Goal: Task Accomplishment & Management: Use online tool/utility

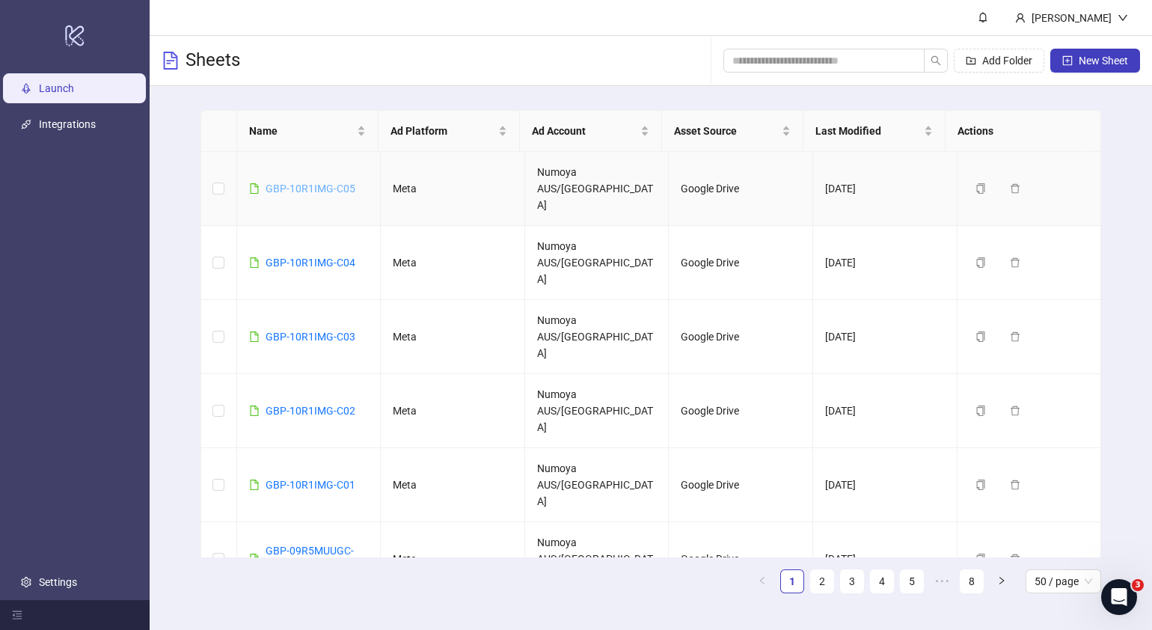
click at [307, 182] on link "GBP-10R1IMG-C05" at bounding box center [311, 188] width 90 height 12
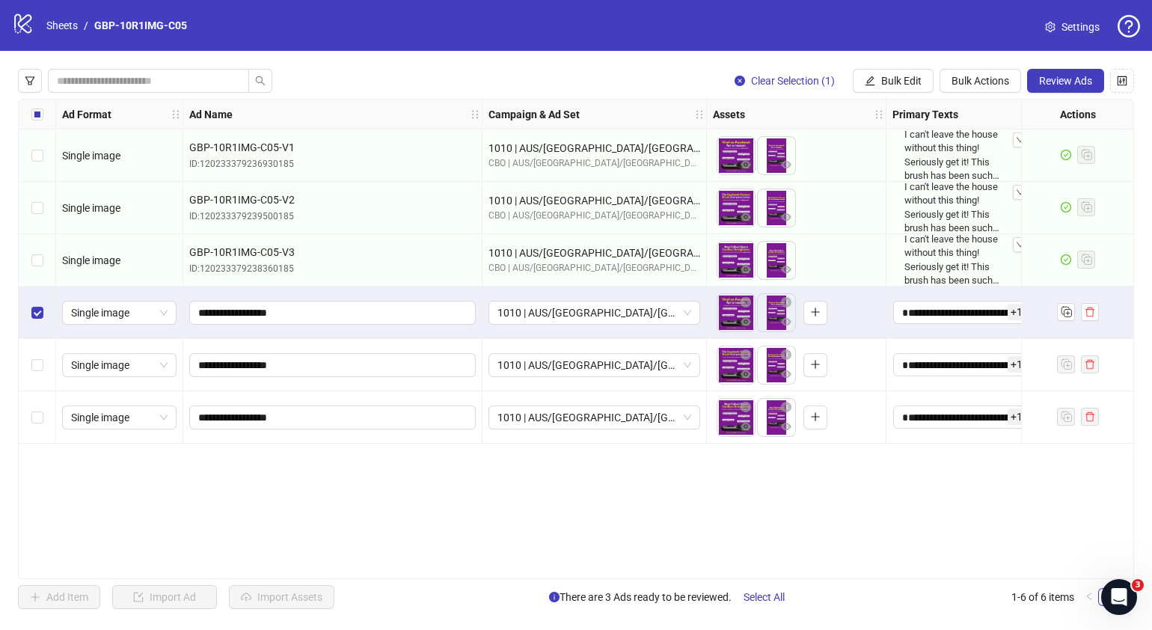
click at [41, 349] on div "Select row 5" at bounding box center [37, 365] width 37 height 52
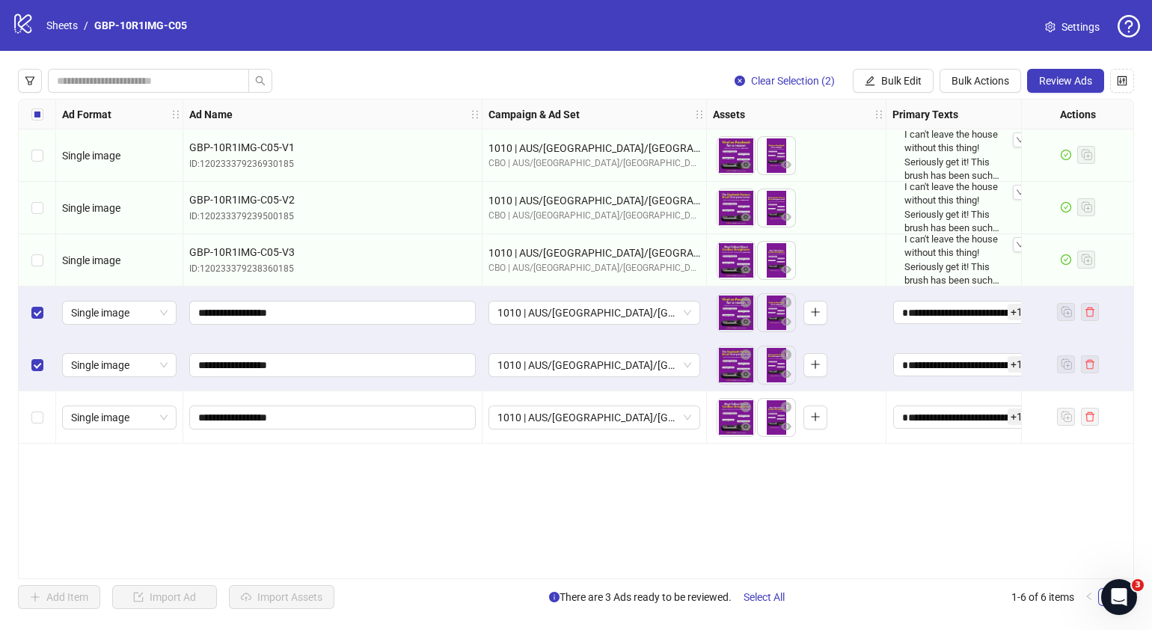
click at [46, 402] on div "Select row 6" at bounding box center [37, 417] width 37 height 52
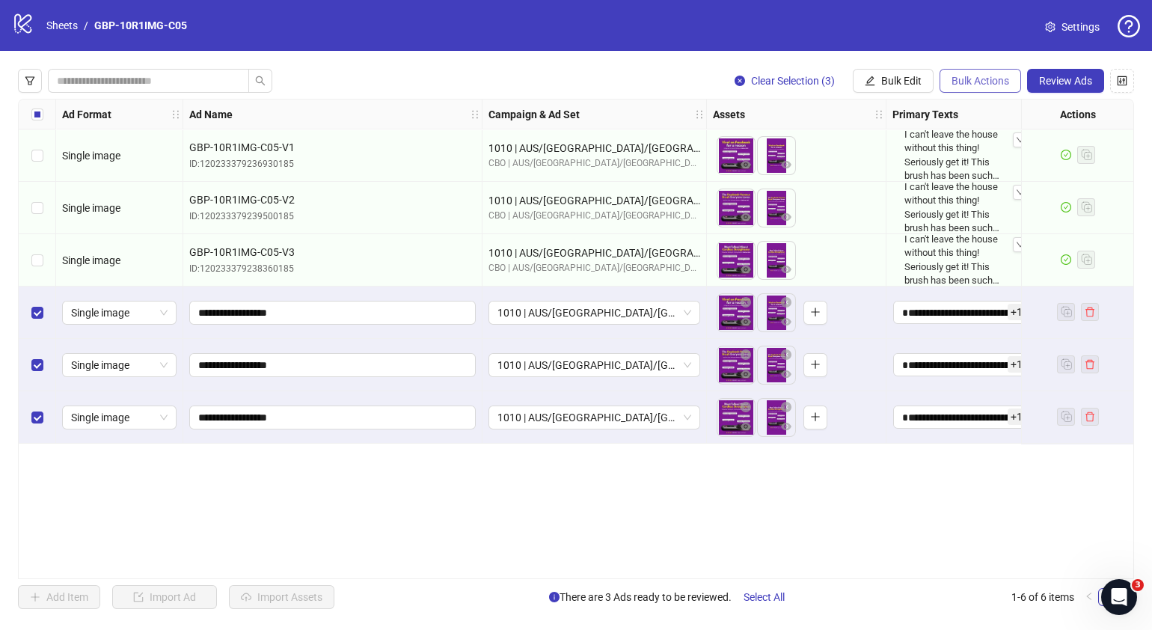
click at [956, 69] on button "Bulk Actions" at bounding box center [980, 81] width 82 height 24
click at [918, 79] on span "Bulk Edit" at bounding box center [901, 81] width 40 height 12
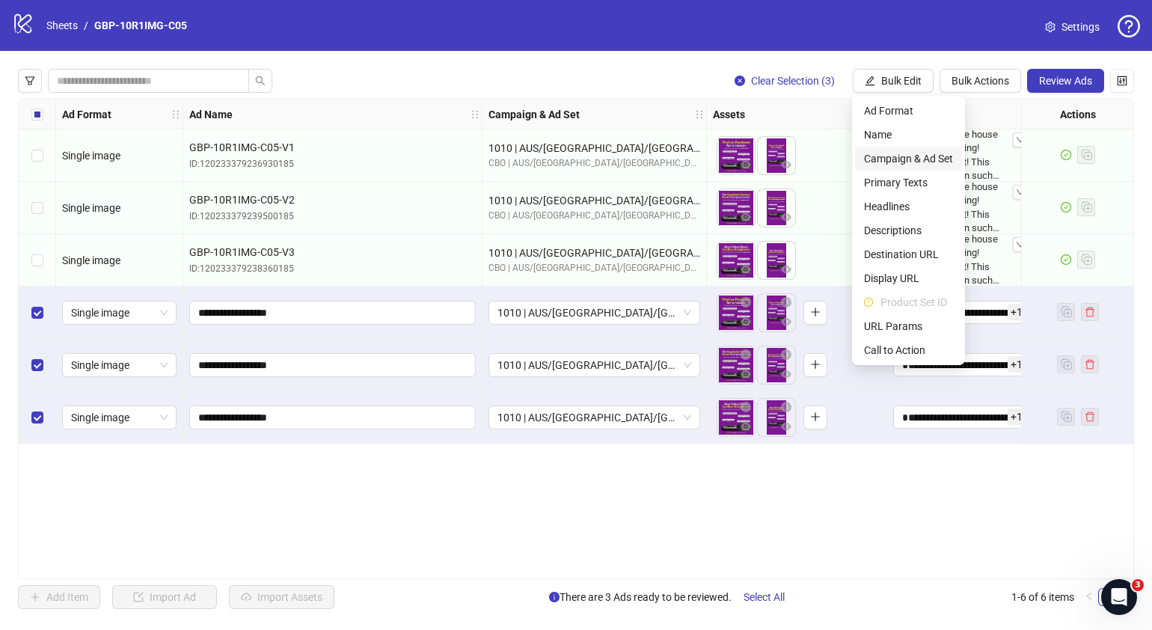
click at [920, 157] on span "Campaign & Ad Set" at bounding box center [908, 158] width 89 height 16
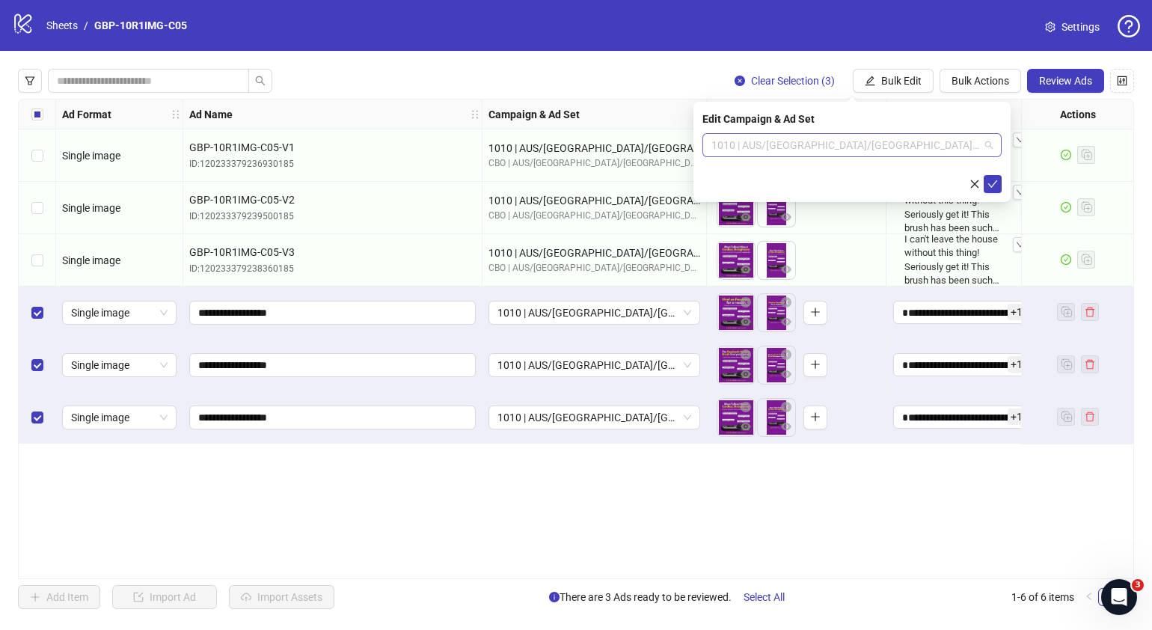
click at [998, 142] on div "1010 | AUS/[GEOGRAPHIC_DATA]/[GEOGRAPHIC_DATA]| GBP-10R1IMG-C05" at bounding box center [851, 145] width 299 height 24
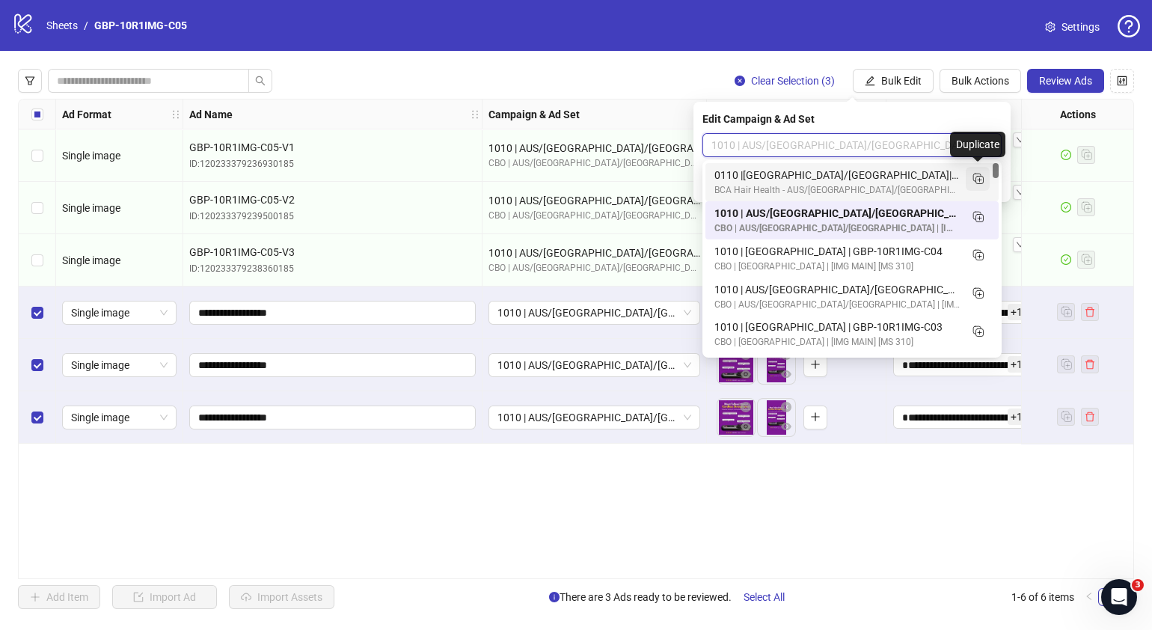
click at [976, 179] on rect "Duplicate" at bounding box center [979, 180] width 7 height 7
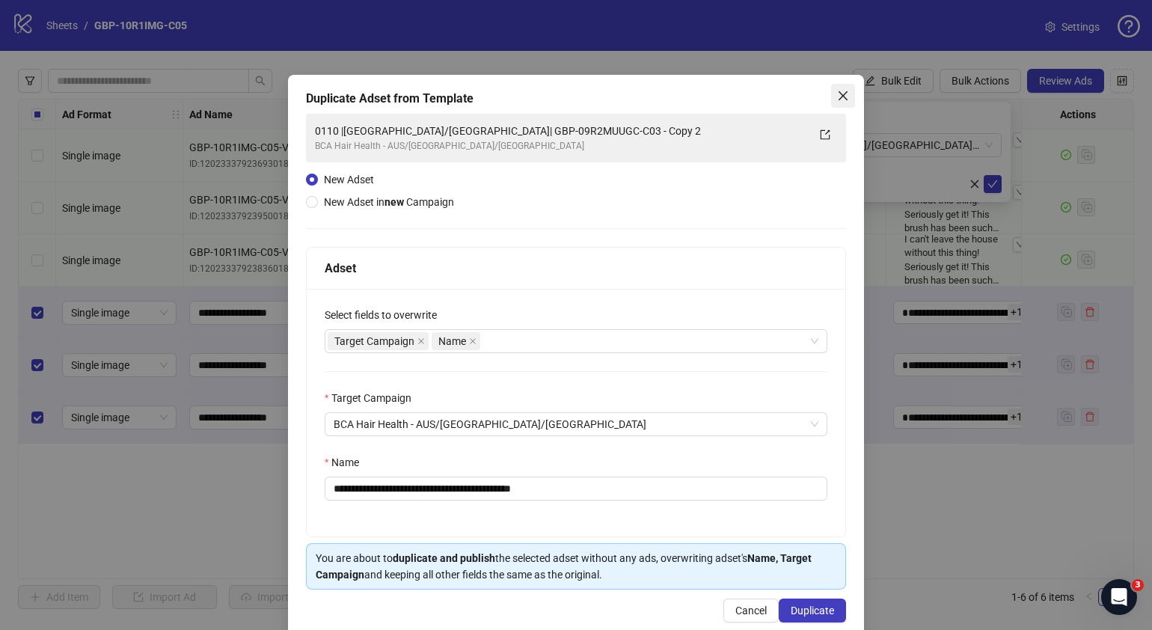
click at [838, 98] on span "Close" at bounding box center [843, 96] width 24 height 12
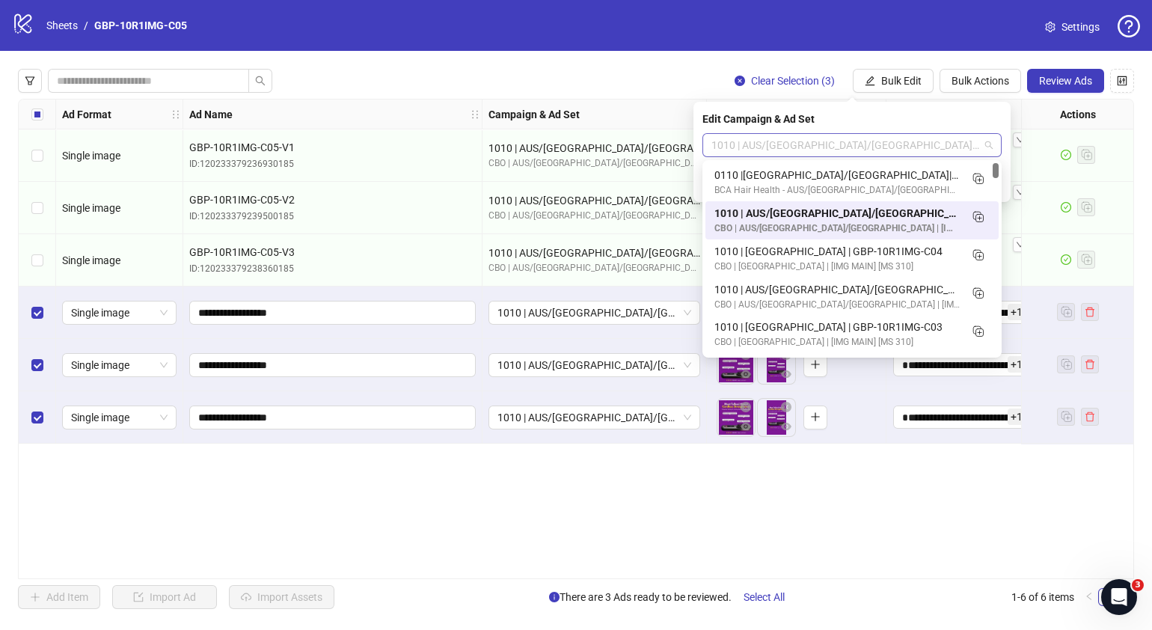
drag, startPoint x: 923, startPoint y: 142, endPoint x: 815, endPoint y: 151, distance: 108.1
click at [815, 151] on span "1010 | AUS/[GEOGRAPHIC_DATA]/[GEOGRAPHIC_DATA]| GBP-10R1IMG-C05" at bounding box center [851, 145] width 281 height 22
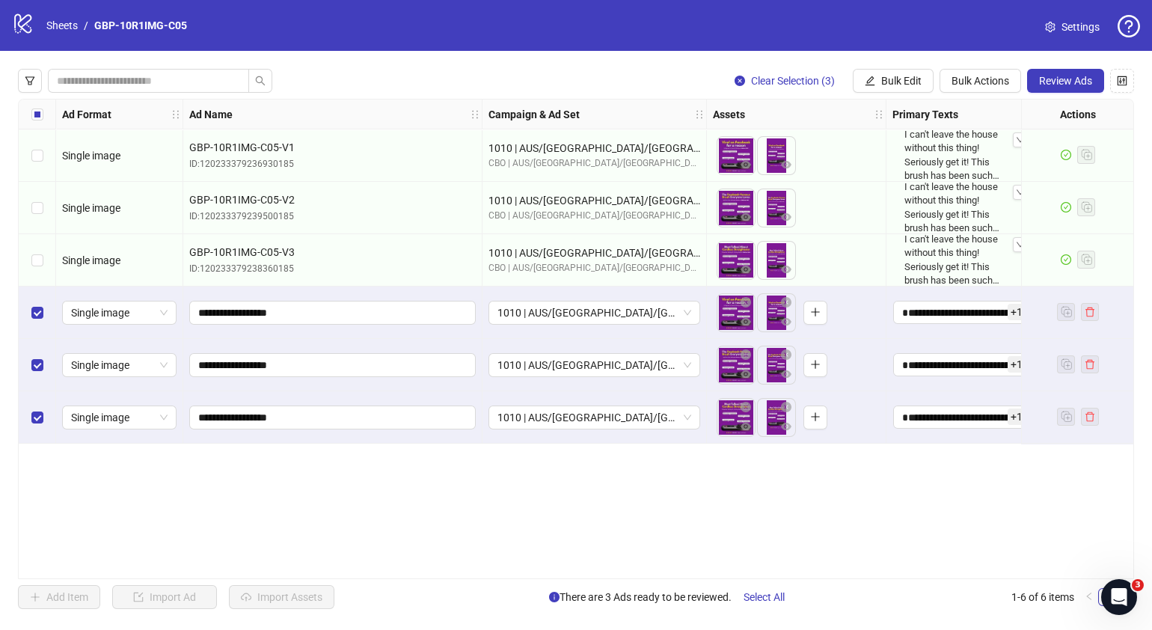
click at [737, 538] on div "Ad Format Ad Name Campaign & Ad Set Assets Primary Texts Headlines Descriptions…" at bounding box center [576, 339] width 1116 height 480
drag, startPoint x: 286, startPoint y: 417, endPoint x: 322, endPoint y: 445, distance: 45.8
click at [322, 445] on div "Ad Format Ad Name Campaign & Ad Set Assets Primary Texts Headlines Descriptions…" at bounding box center [576, 339] width 1116 height 480
click at [266, 434] on div "**********" at bounding box center [332, 417] width 299 height 52
drag, startPoint x: 283, startPoint y: 417, endPoint x: 168, endPoint y: 414, distance: 115.2
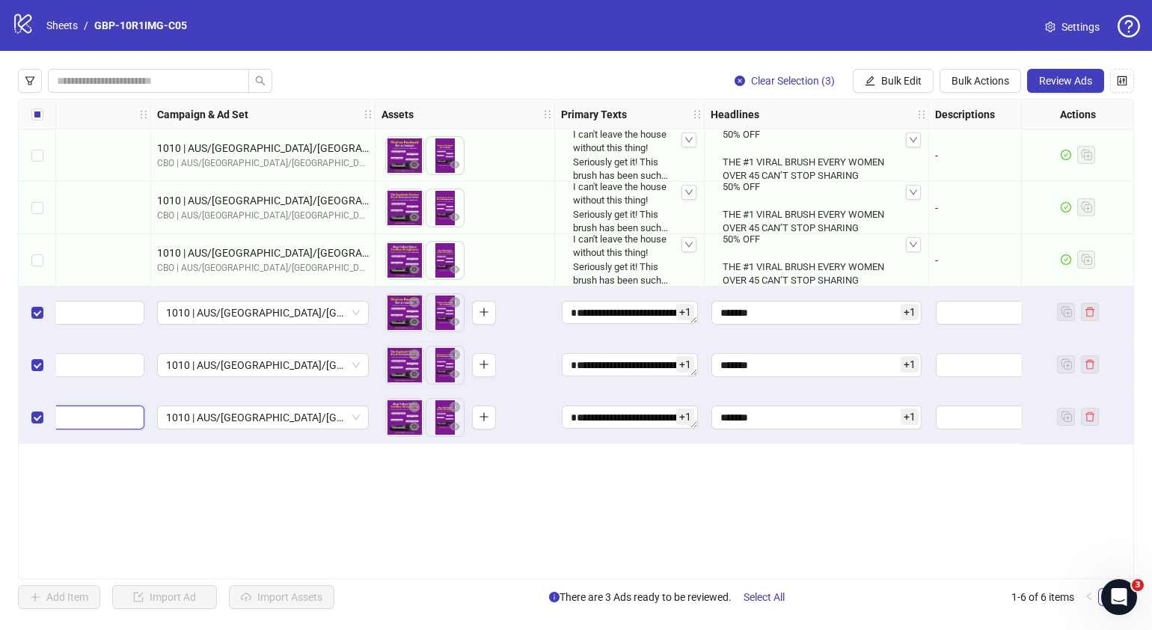
scroll to position [0, 368]
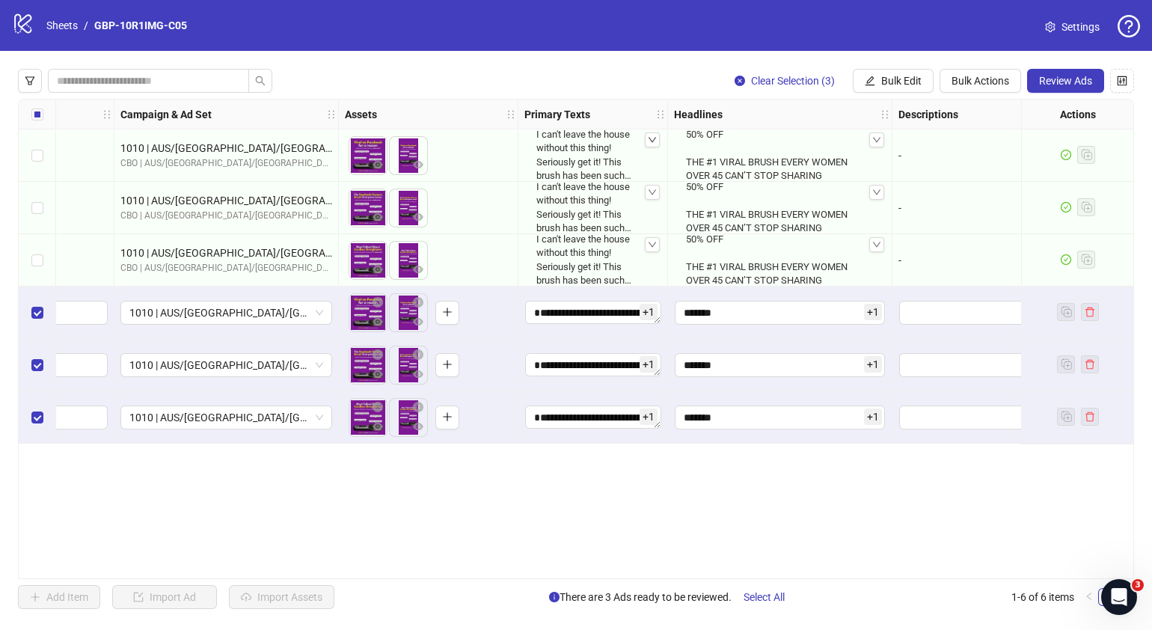
click at [649, 141] on icon "down" at bounding box center [652, 139] width 9 height 9
click at [880, 494] on div "Ad Format Ad Name Campaign & Ad Set Assets Primary Texts Headlines Descriptions…" at bounding box center [576, 339] width 1116 height 480
click at [894, 77] on span "Bulk Edit" at bounding box center [901, 81] width 40 height 12
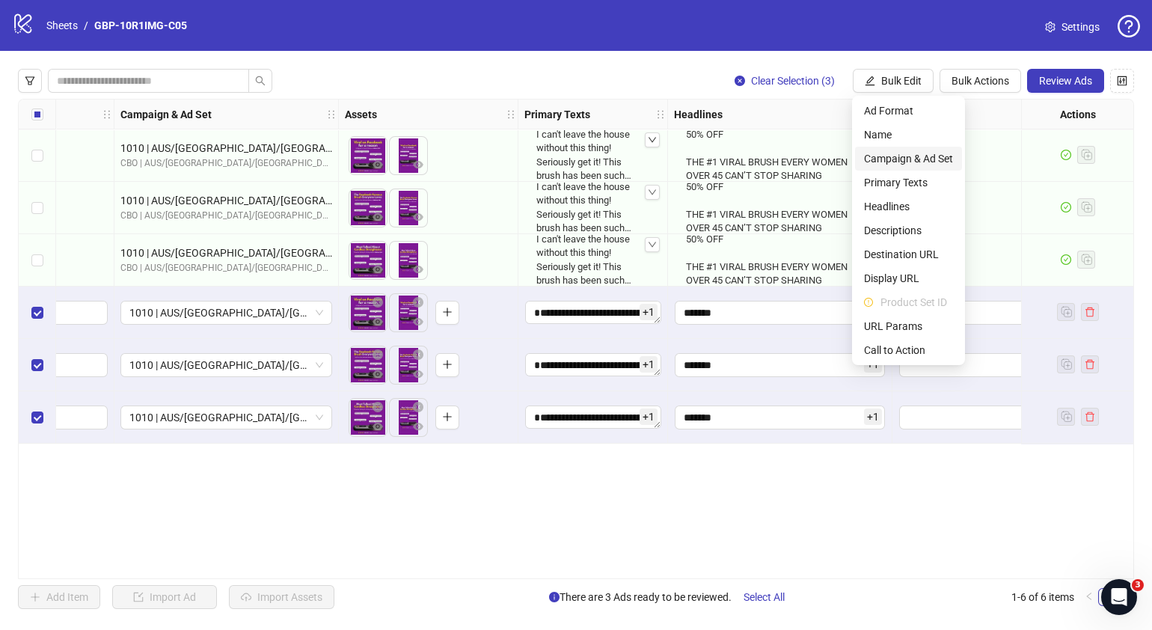
click at [909, 157] on span "Campaign & Ad Set" at bounding box center [908, 158] width 89 height 16
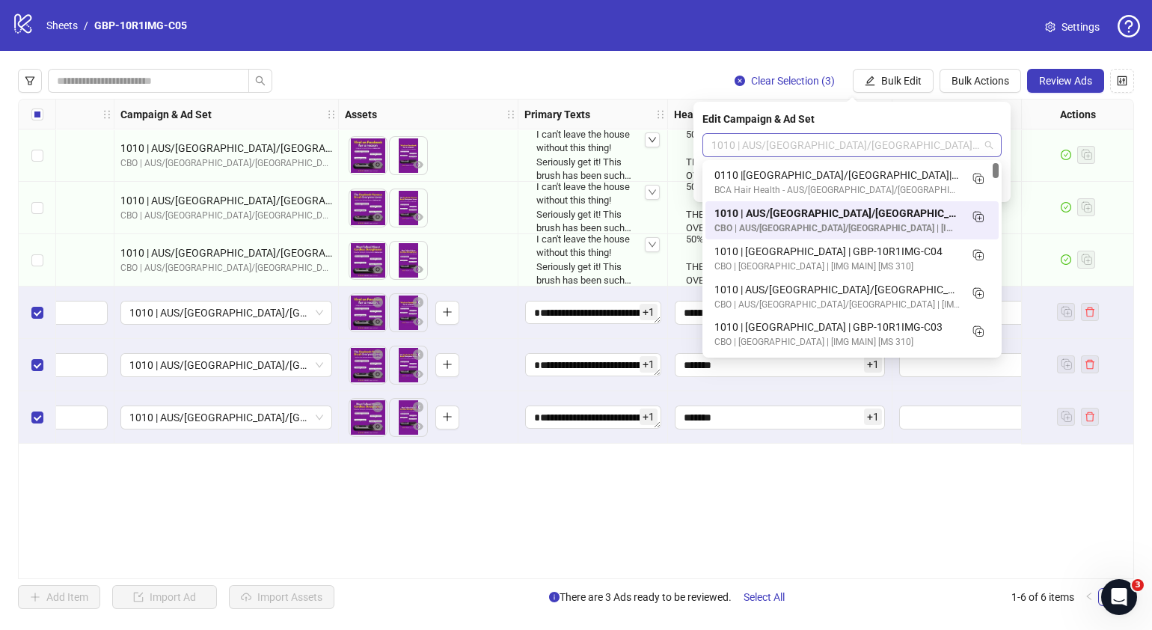
drag, startPoint x: 905, startPoint y: 142, endPoint x: 811, endPoint y: 156, distance: 94.6
click at [811, 156] on div "1010 | AUS/[GEOGRAPHIC_DATA]/[GEOGRAPHIC_DATA]| GBP-10R1IMG-C05" at bounding box center [851, 145] width 299 height 24
click at [976, 182] on icon "Duplicate" at bounding box center [977, 178] width 15 height 15
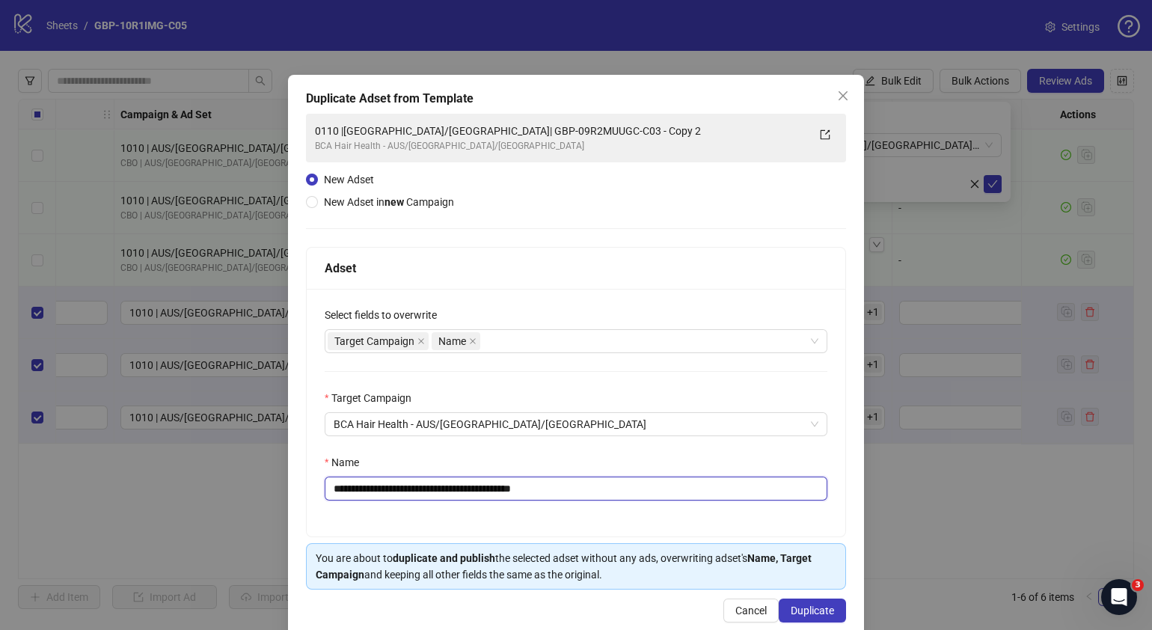
drag, startPoint x: 620, startPoint y: 482, endPoint x: 401, endPoint y: 503, distance: 220.1
click at [401, 503] on div "**********" at bounding box center [576, 413] width 538 height 248
paste input "text"
type input "**********"
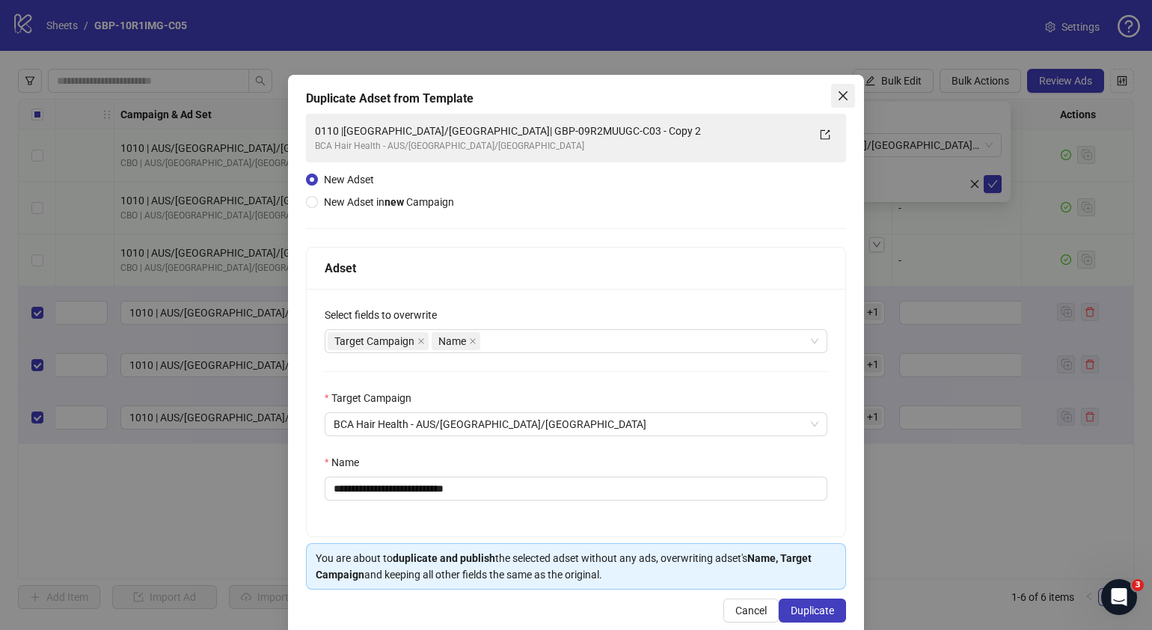
click at [838, 97] on icon "close" at bounding box center [842, 95] width 9 height 9
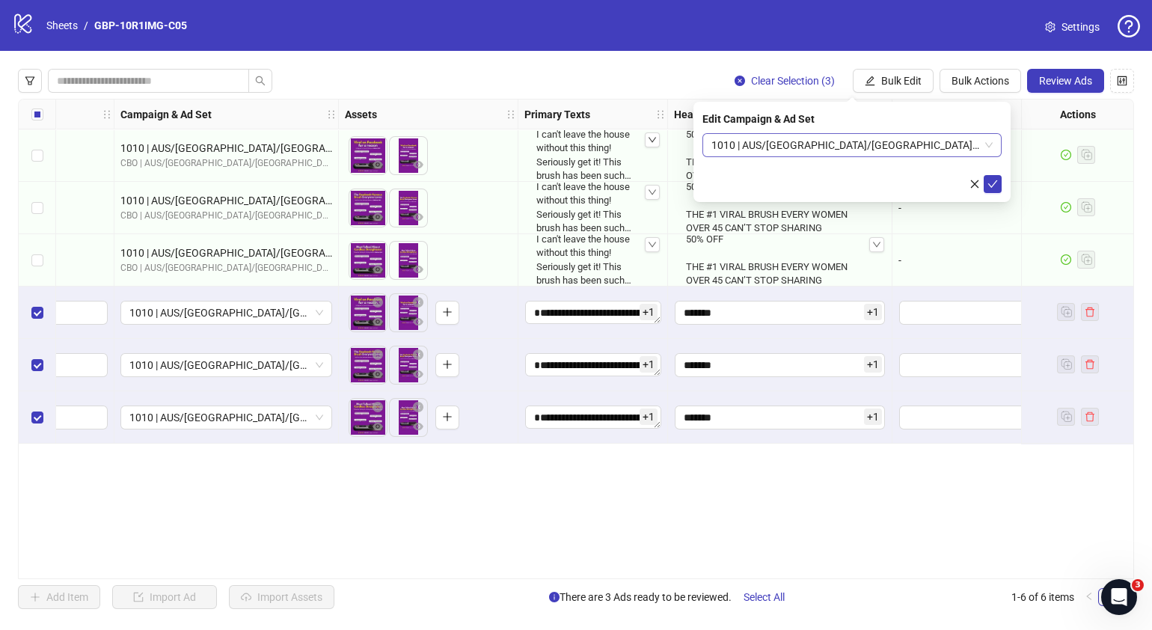
click at [991, 146] on span "1010 | AUS/[GEOGRAPHIC_DATA]/[GEOGRAPHIC_DATA]| GBP-10R1IMG-C05" at bounding box center [851, 145] width 281 height 22
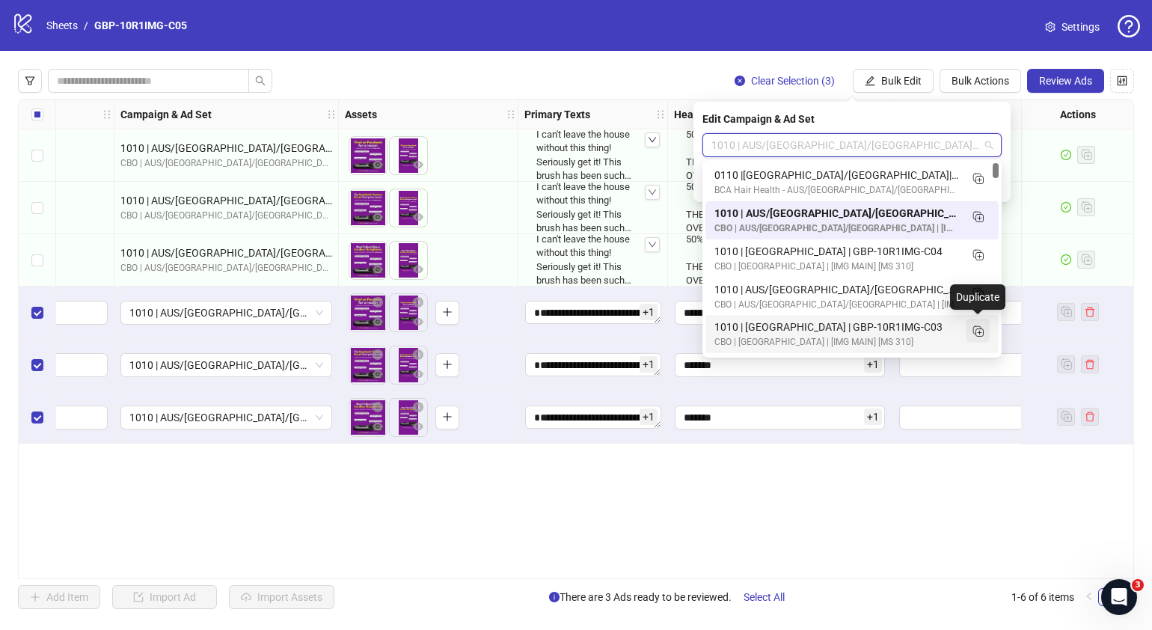
click at [977, 334] on icon "Duplicate" at bounding box center [977, 330] width 15 height 15
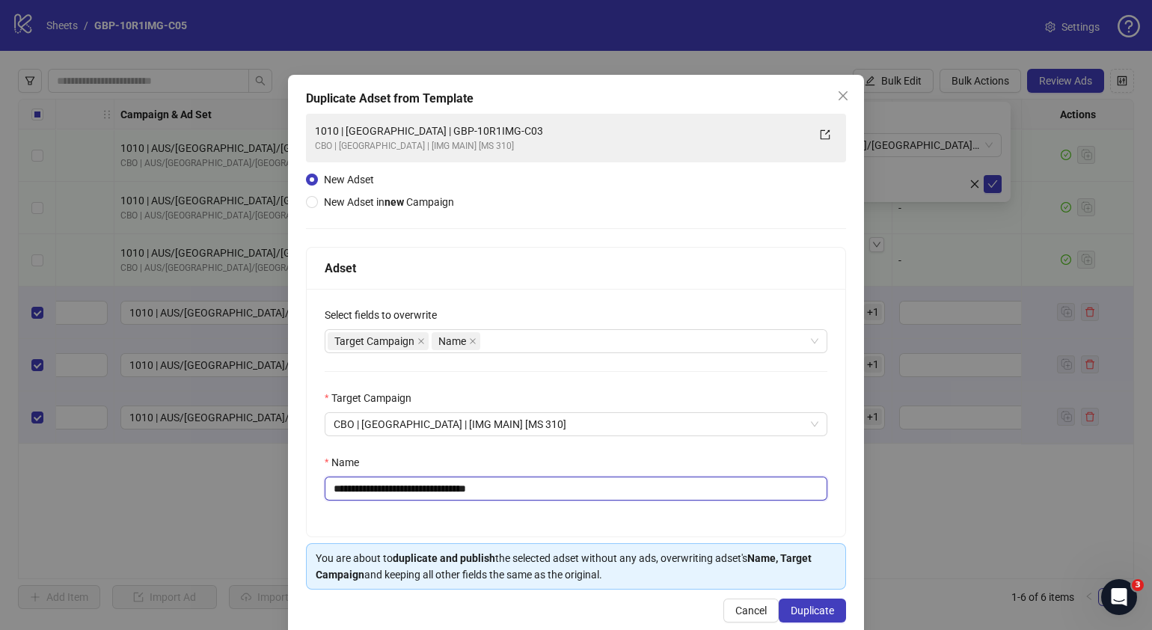
drag, startPoint x: 553, startPoint y: 494, endPoint x: 390, endPoint y: 499, distance: 163.1
click at [390, 499] on input "**********" at bounding box center [576, 488] width 503 height 24
paste input "text"
type input "**********"
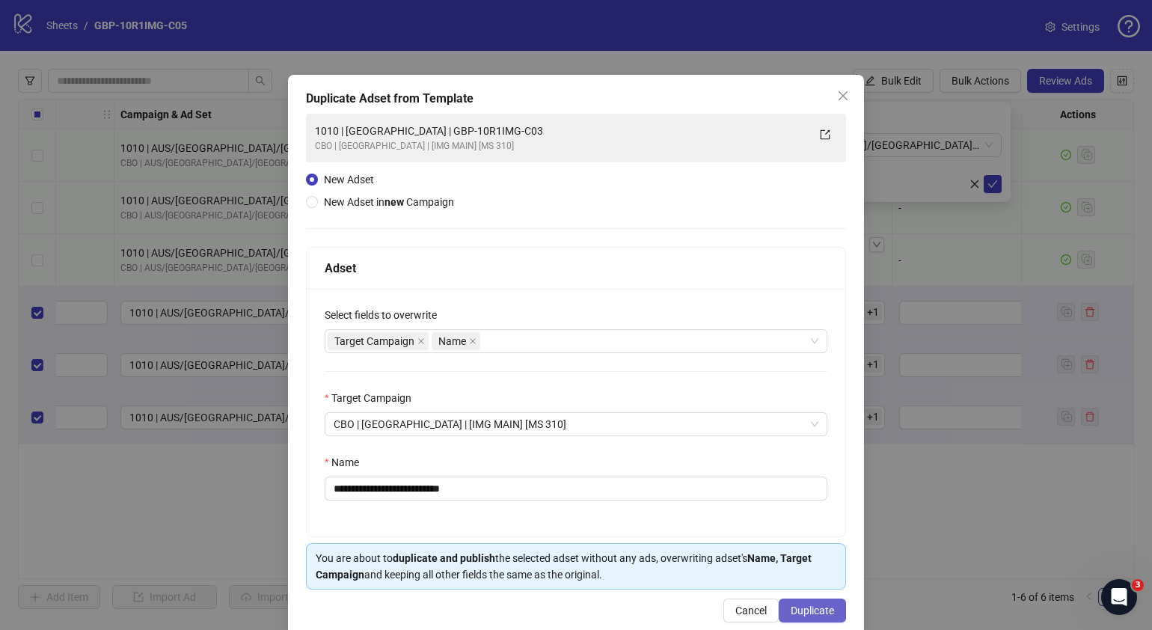
click at [814, 608] on span "Duplicate" at bounding box center [812, 610] width 43 height 12
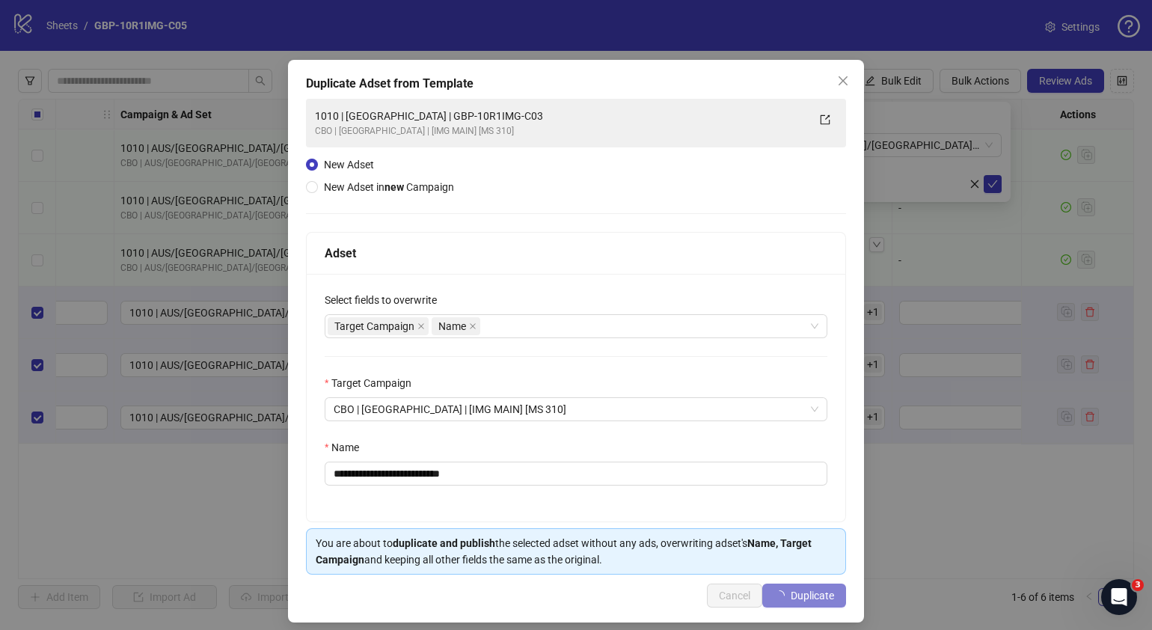
scroll to position [24, 0]
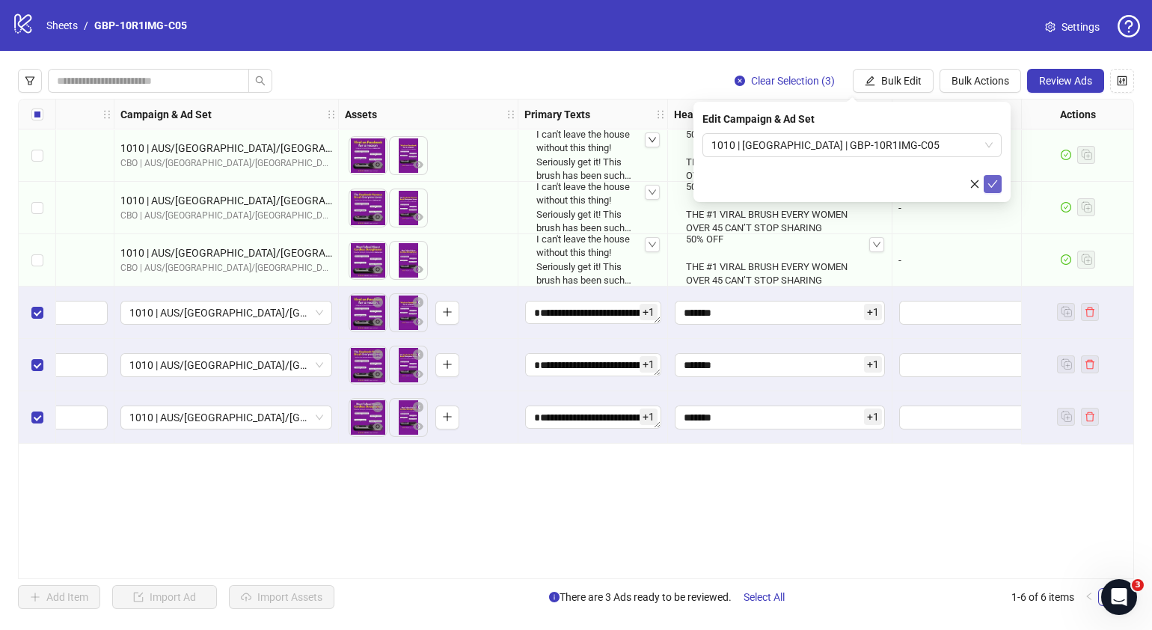
click at [991, 183] on icon "check" at bounding box center [992, 184] width 10 height 10
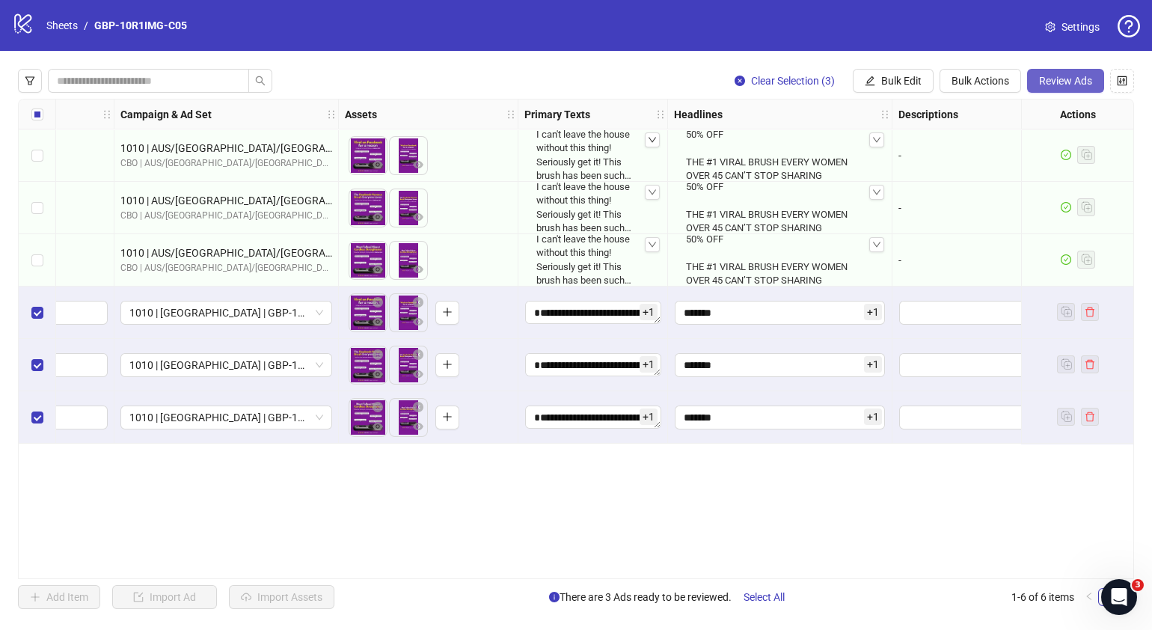
click at [1074, 82] on span "Review Ads" at bounding box center [1065, 81] width 53 height 12
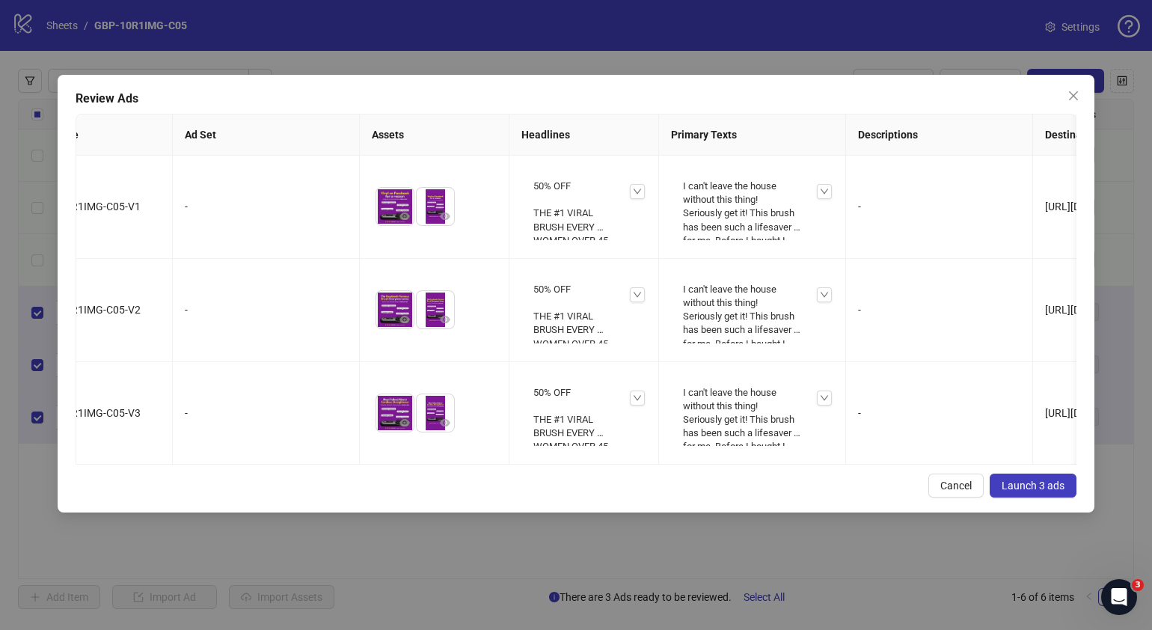
scroll to position [0, 0]
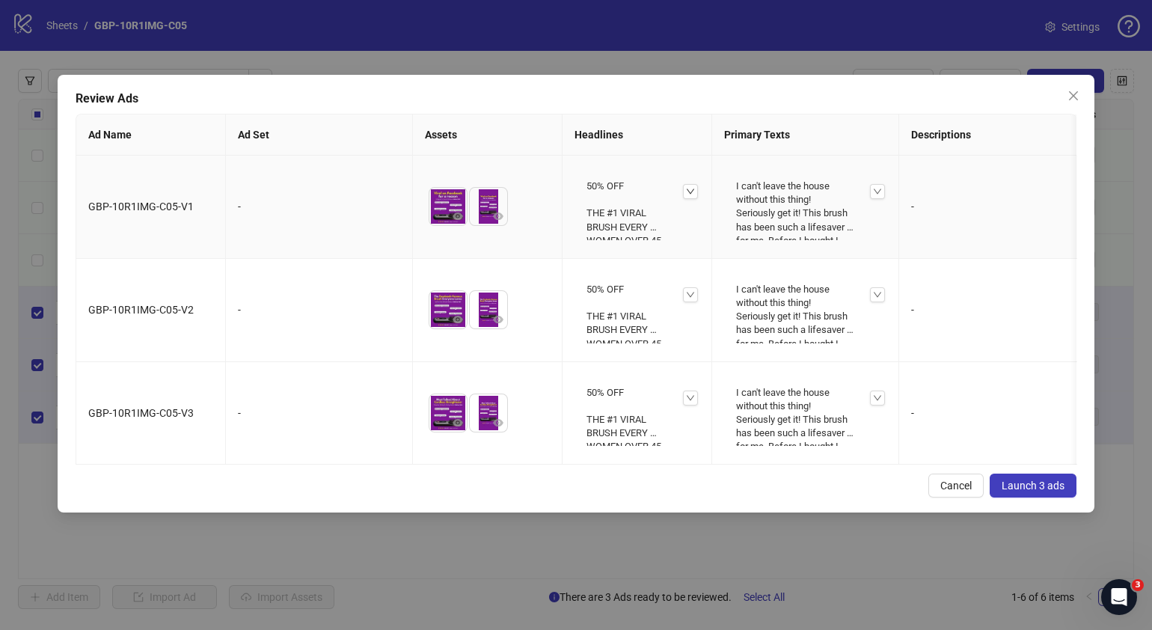
click at [696, 191] on div at bounding box center [690, 191] width 15 height 15
click at [880, 191] on icon "down" at bounding box center [877, 191] width 9 height 9
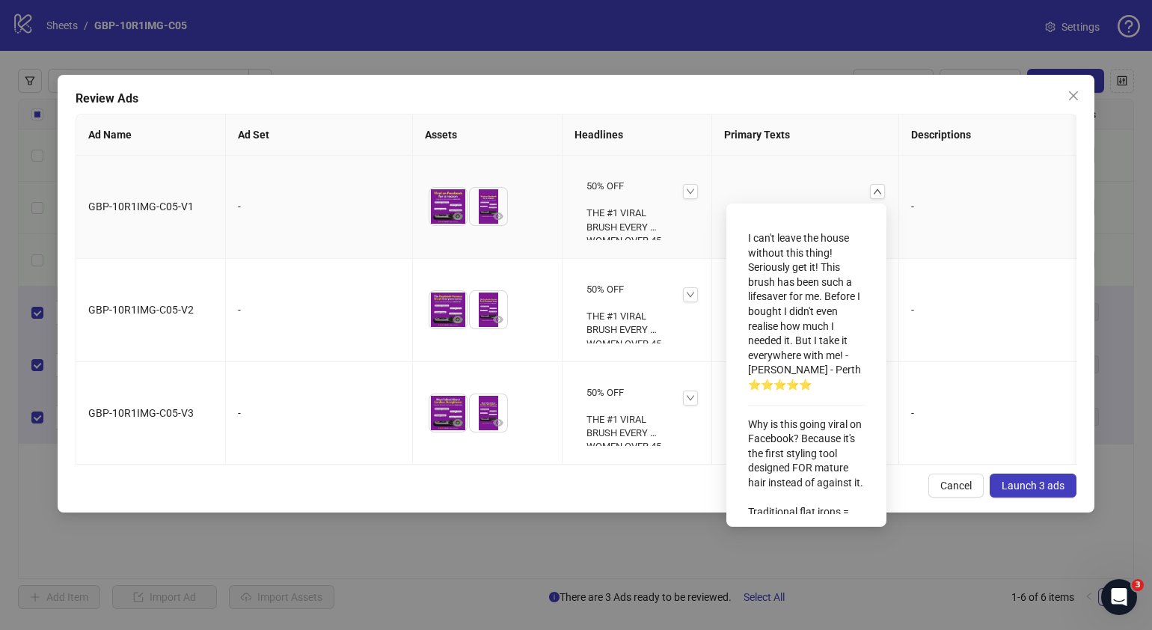
scroll to position [503, 0]
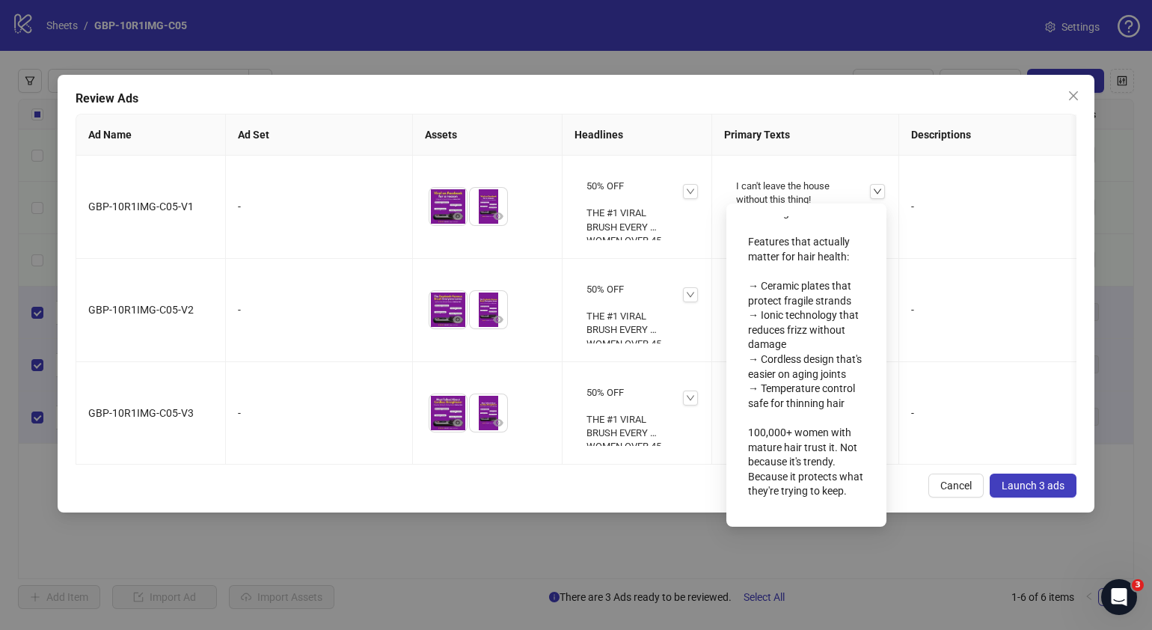
click at [483, 497] on div "Cancel Launch 3 ads" at bounding box center [576, 485] width 1001 height 24
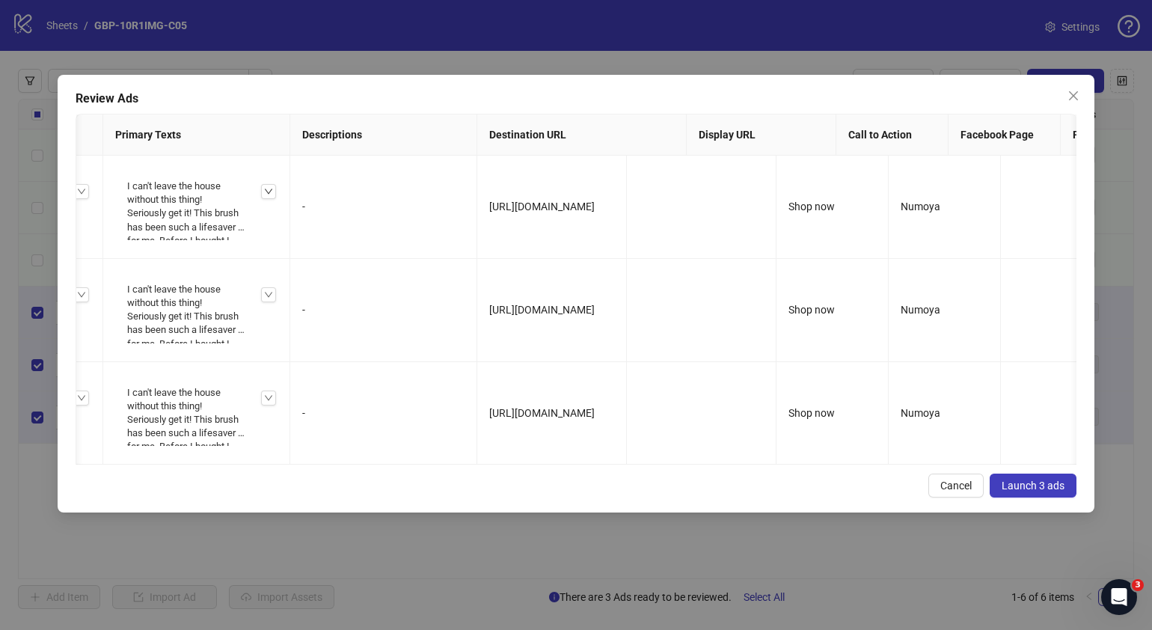
scroll to position [0, 639]
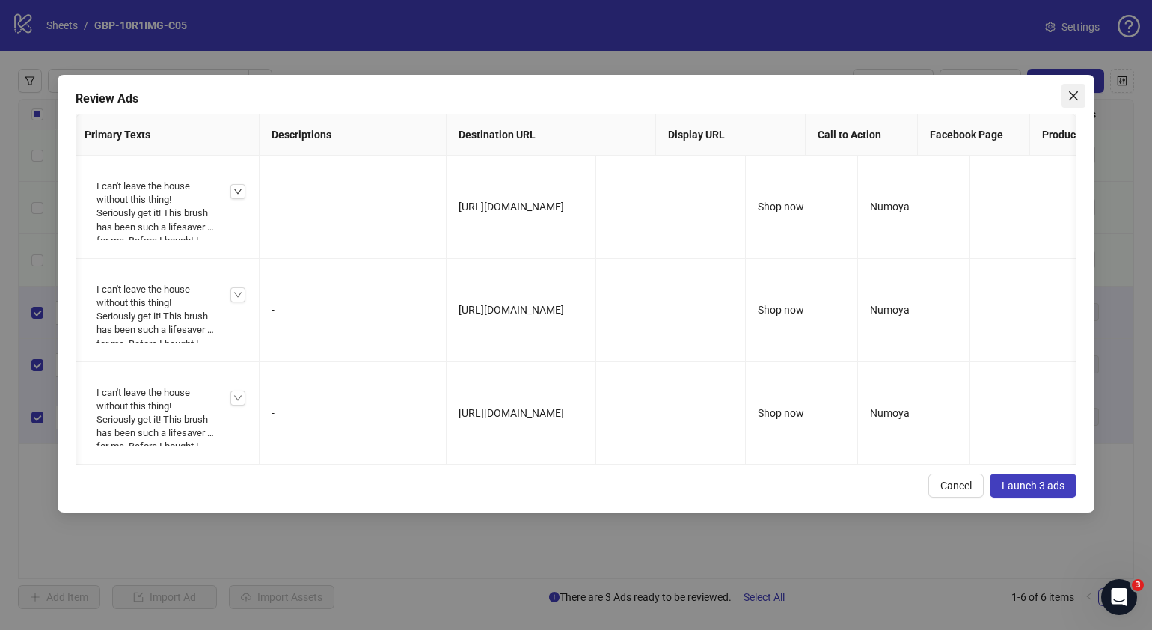
click at [1071, 90] on icon "close" at bounding box center [1073, 96] width 12 height 12
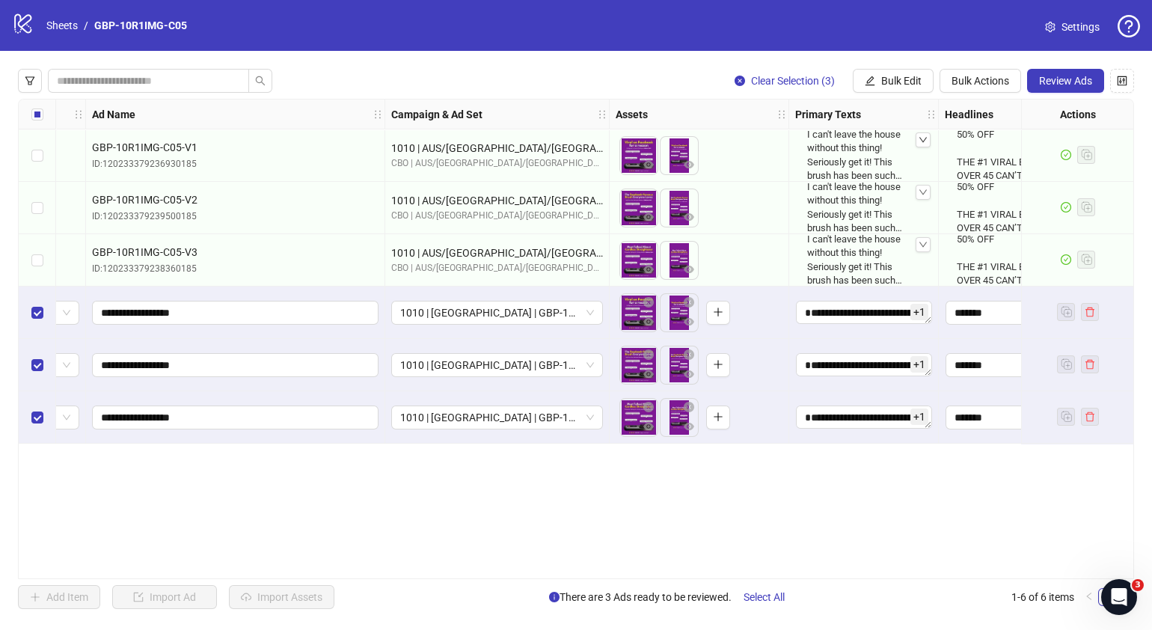
scroll to position [0, 93]
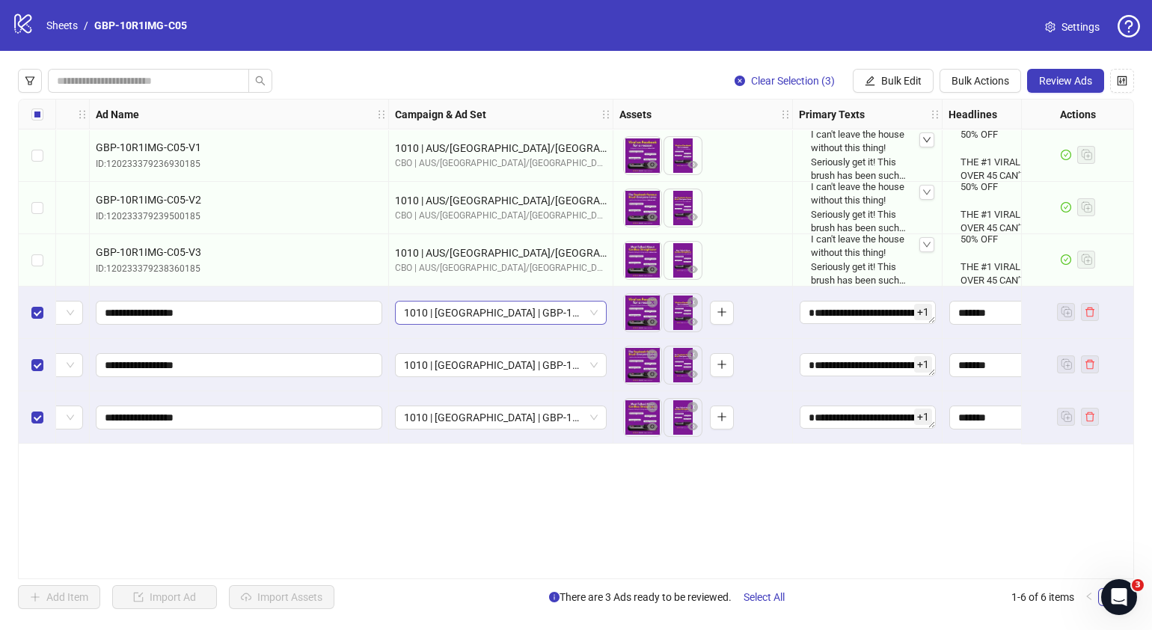
click at [589, 309] on span "1010 | [GEOGRAPHIC_DATA] | GBP-10R1IMG-C05" at bounding box center [501, 312] width 194 height 22
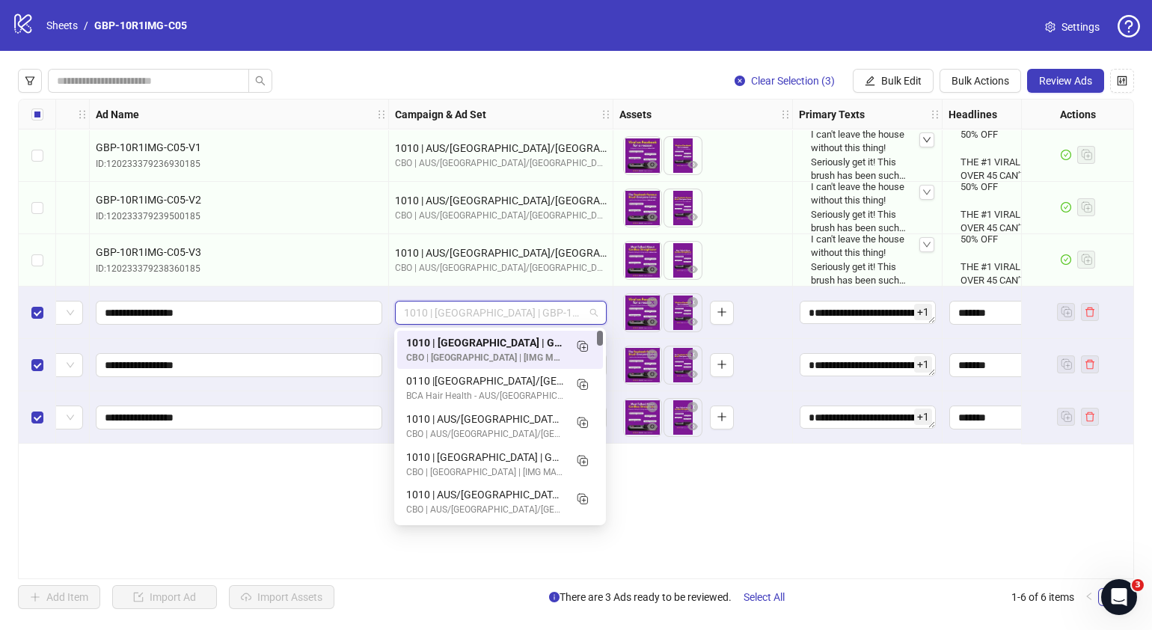
click at [797, 549] on div "Ad Format Ad Name Campaign & Ad Set Assets Primary Texts Headlines Descriptions…" at bounding box center [576, 339] width 1116 height 480
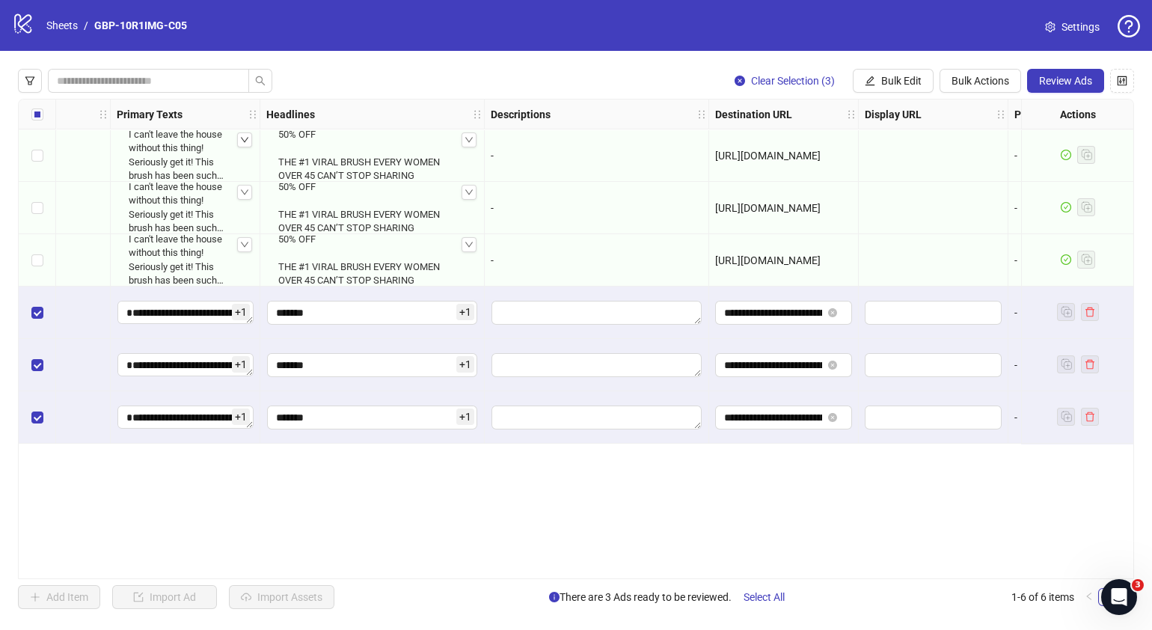
scroll to position [0, 900]
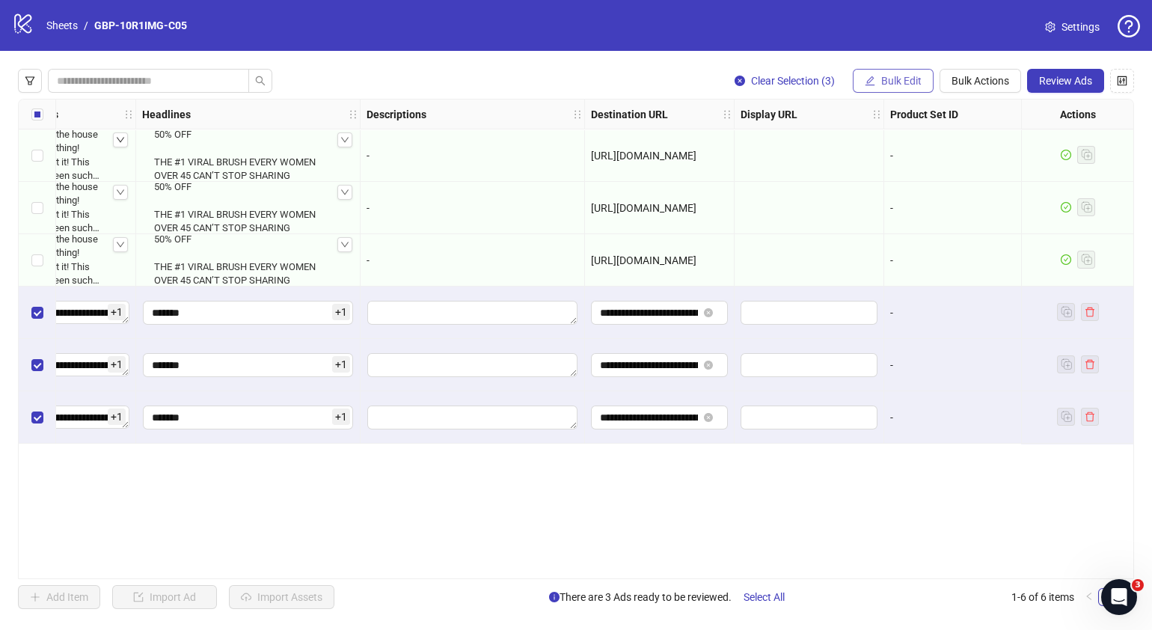
click at [918, 83] on span "Bulk Edit" at bounding box center [901, 81] width 40 height 12
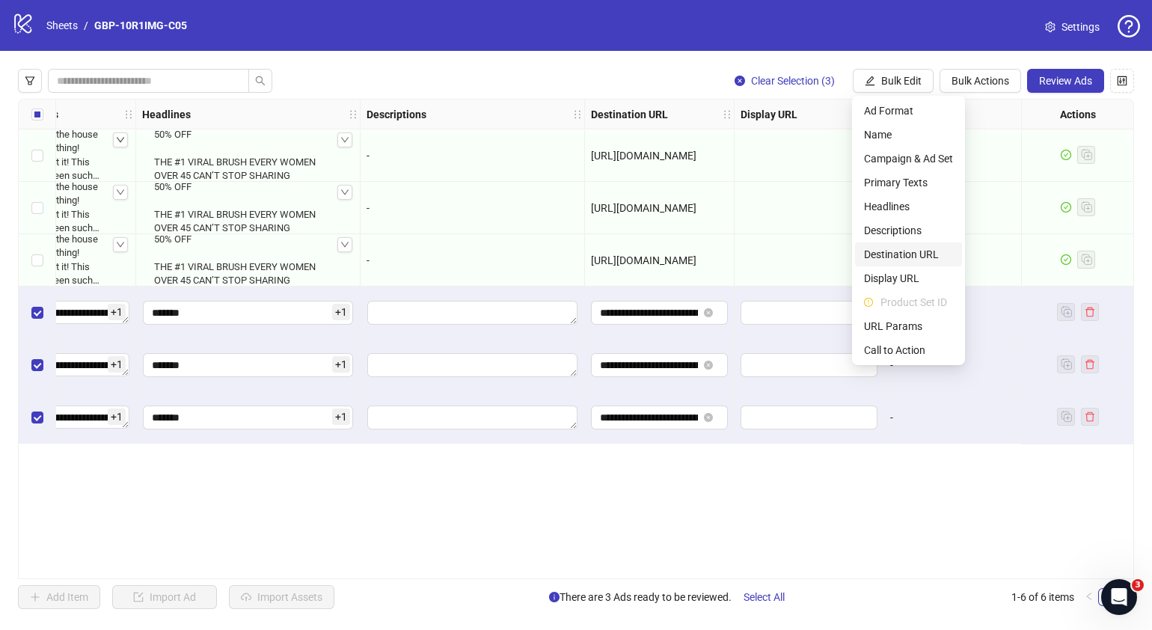
click at [916, 254] on span "Destination URL" at bounding box center [908, 254] width 89 height 16
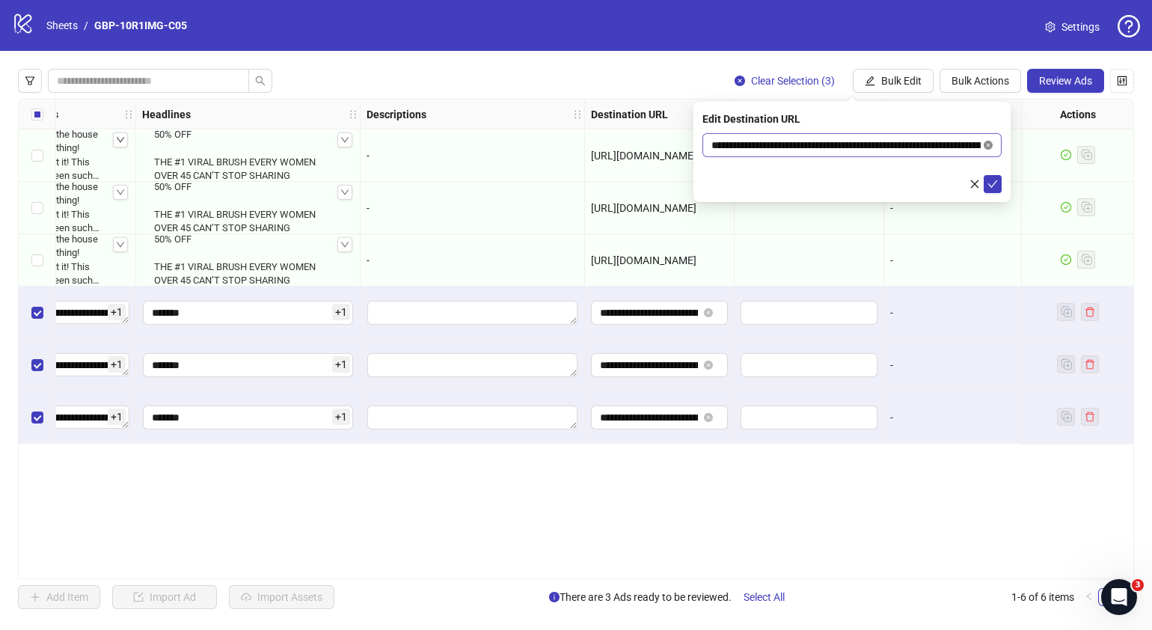
click at [989, 146] on icon "close-circle" at bounding box center [987, 145] width 9 height 9
paste input "**********"
type input "**********"
click at [993, 183] on icon "check" at bounding box center [993, 183] width 10 height 7
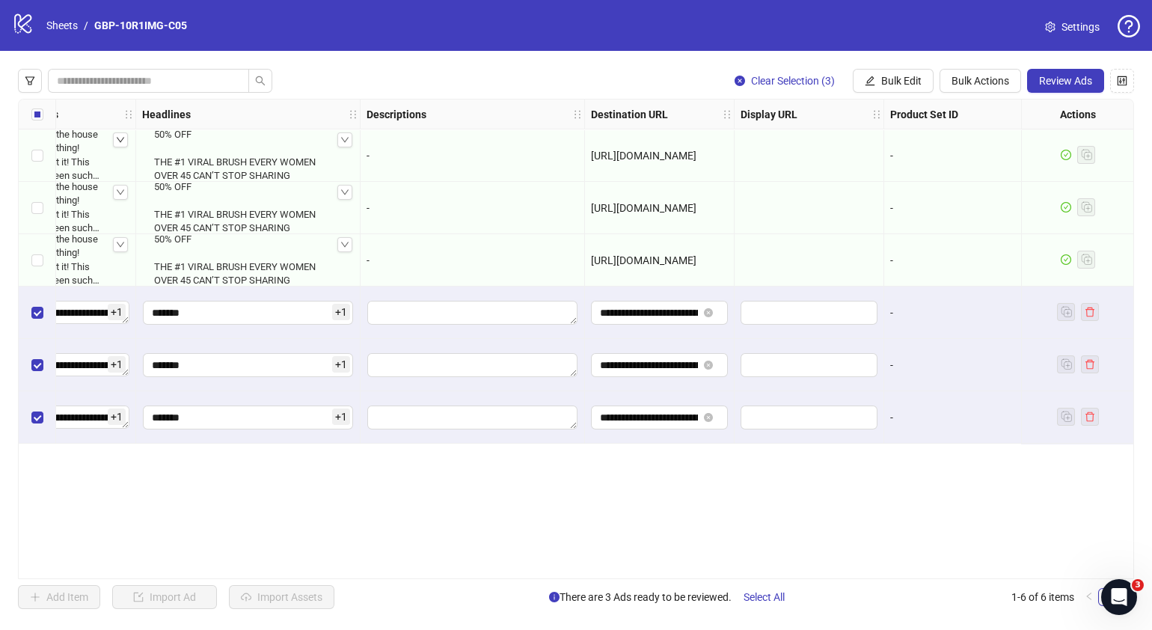
drag, startPoint x: 750, startPoint y: 575, endPoint x: 825, endPoint y: 568, distance: 75.1
click at [825, 568] on div "Clear Selection (3) Bulk Edit Bulk Actions Review Ads Ad Format Ad Name Campaig…" at bounding box center [576, 339] width 1152 height 576
drag, startPoint x: 825, startPoint y: 568, endPoint x: 941, endPoint y: 565, distance: 116.0
click at [932, 565] on div "**********" at bounding box center [576, 339] width 1116 height 480
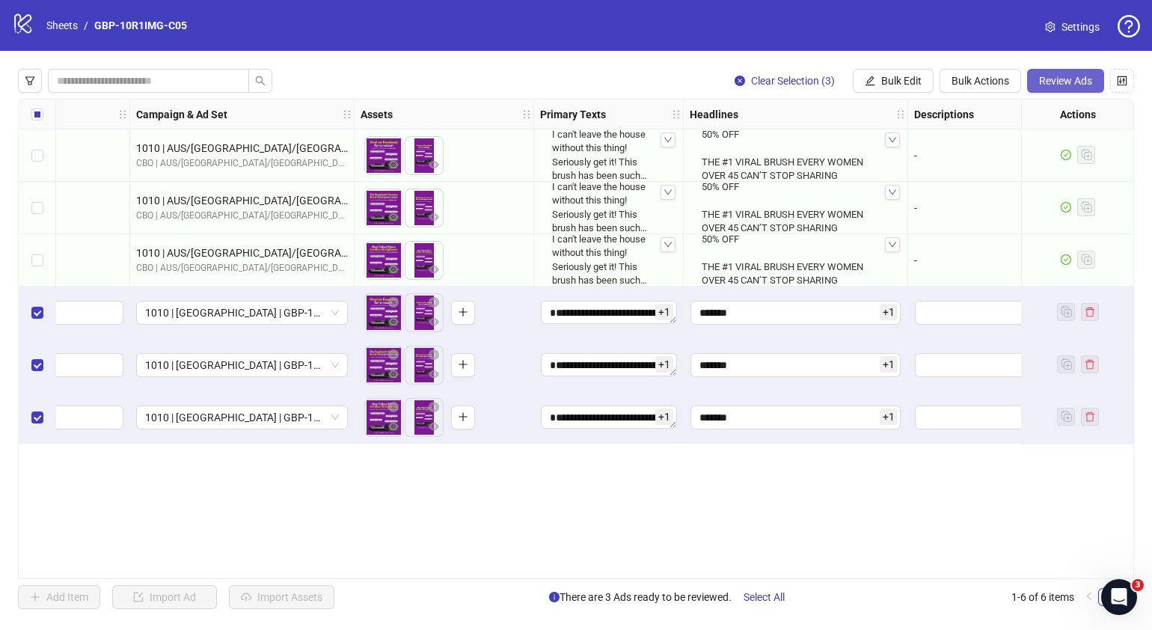
click at [1036, 75] on button "Review Ads" at bounding box center [1065, 81] width 77 height 24
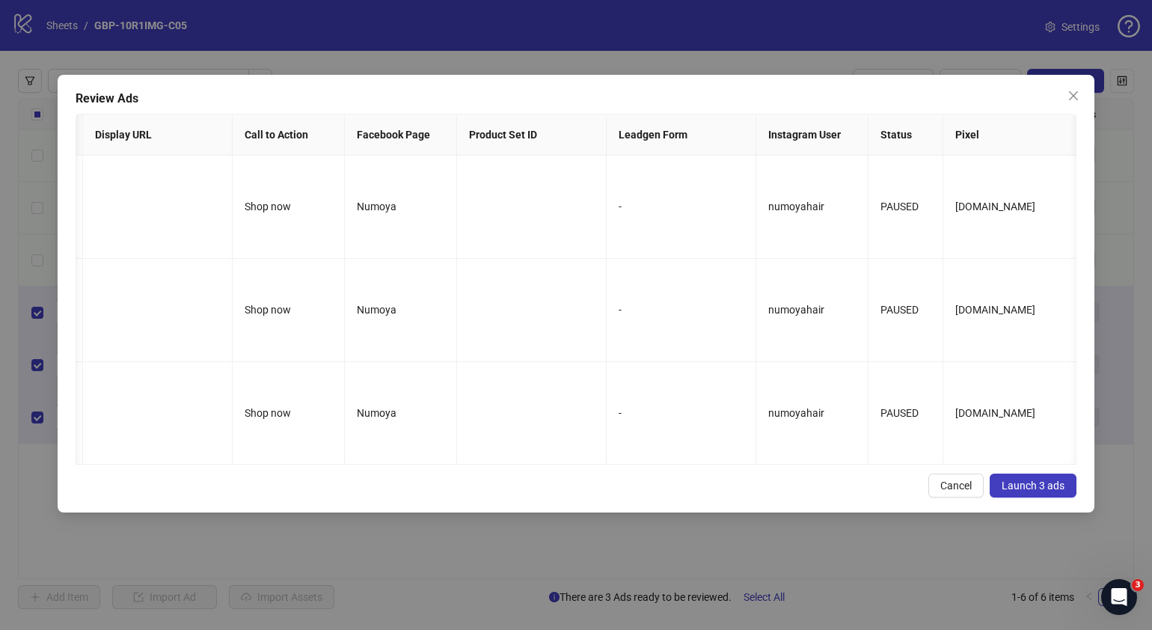
scroll to position [0, 1166]
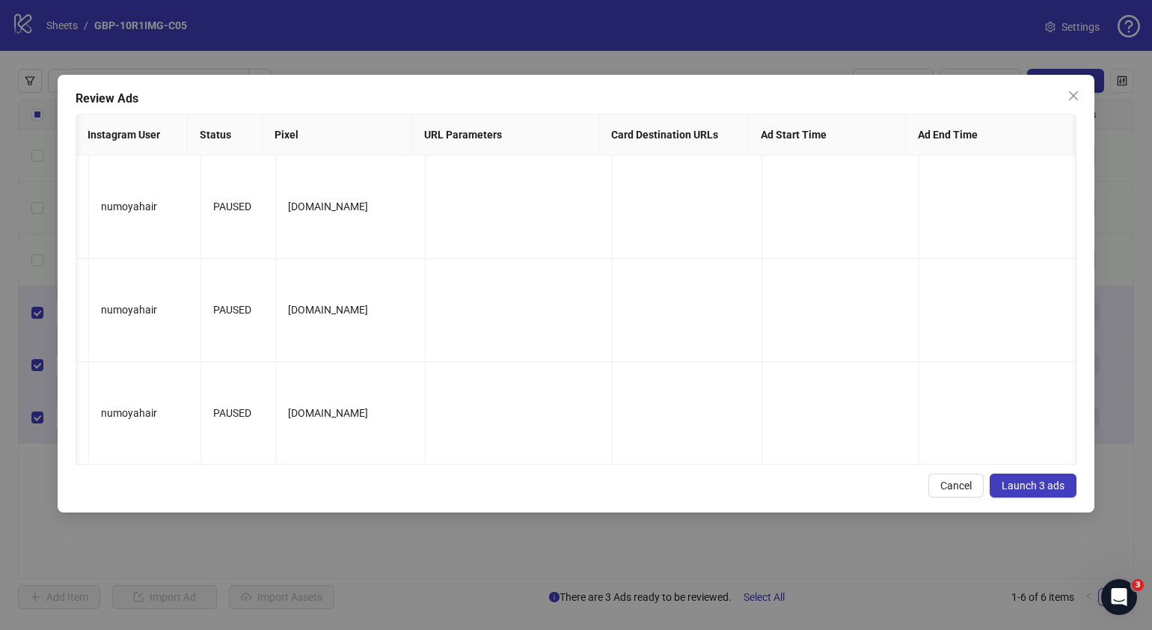
click at [1025, 497] on button "Launch 3 ads" at bounding box center [1032, 485] width 87 height 24
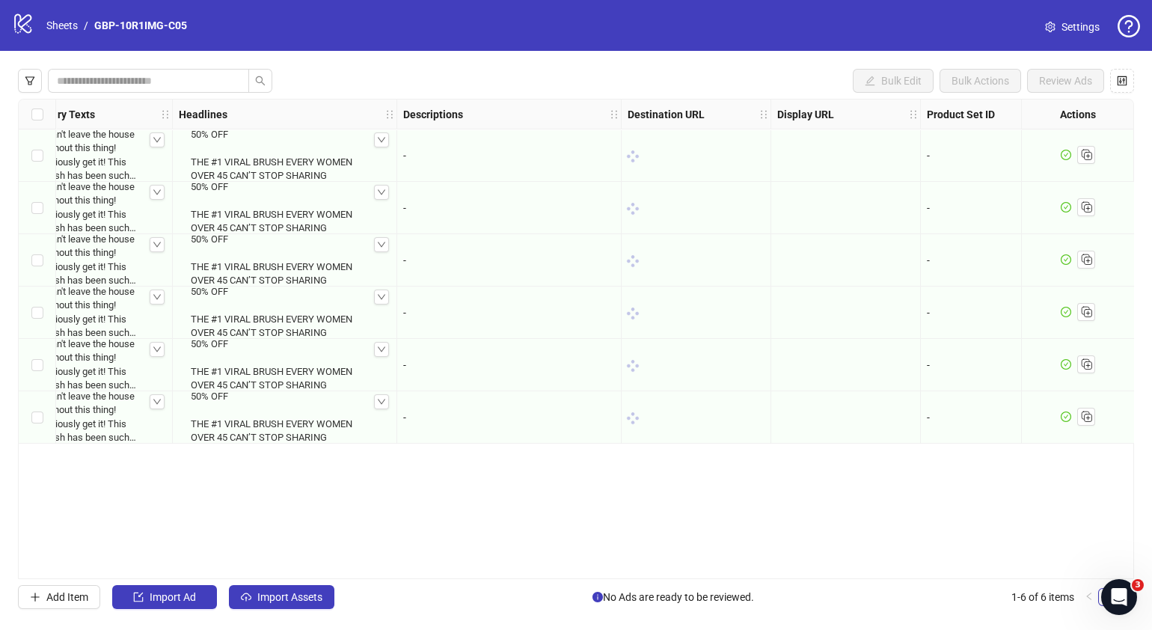
scroll to position [0, 864]
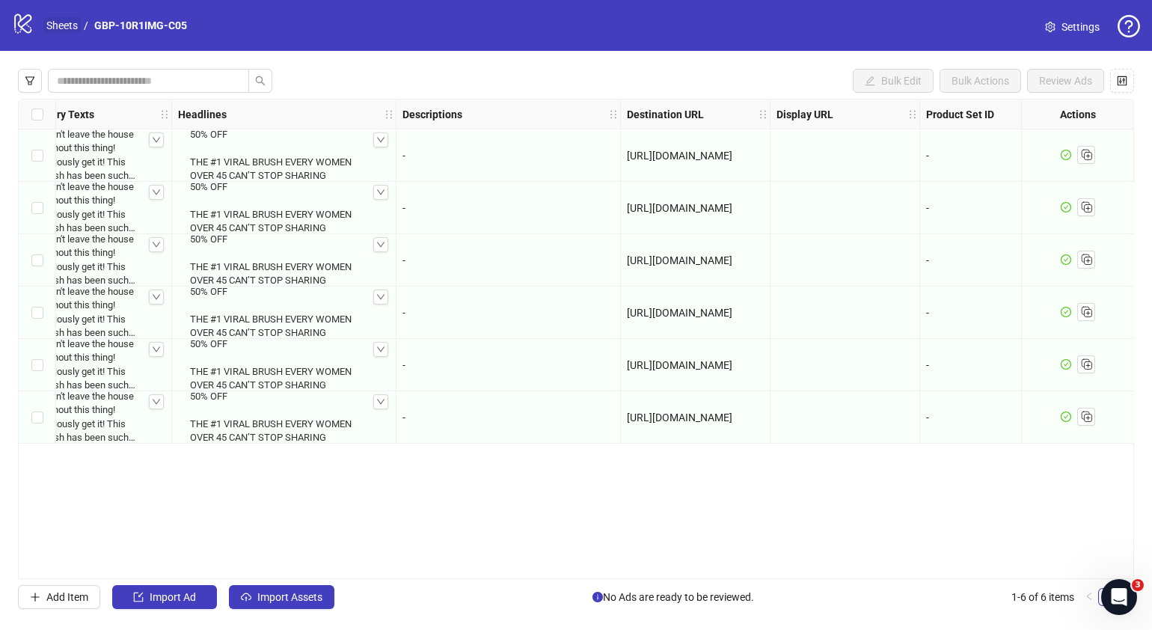
click at [61, 22] on link "Sheets" at bounding box center [61, 25] width 37 height 16
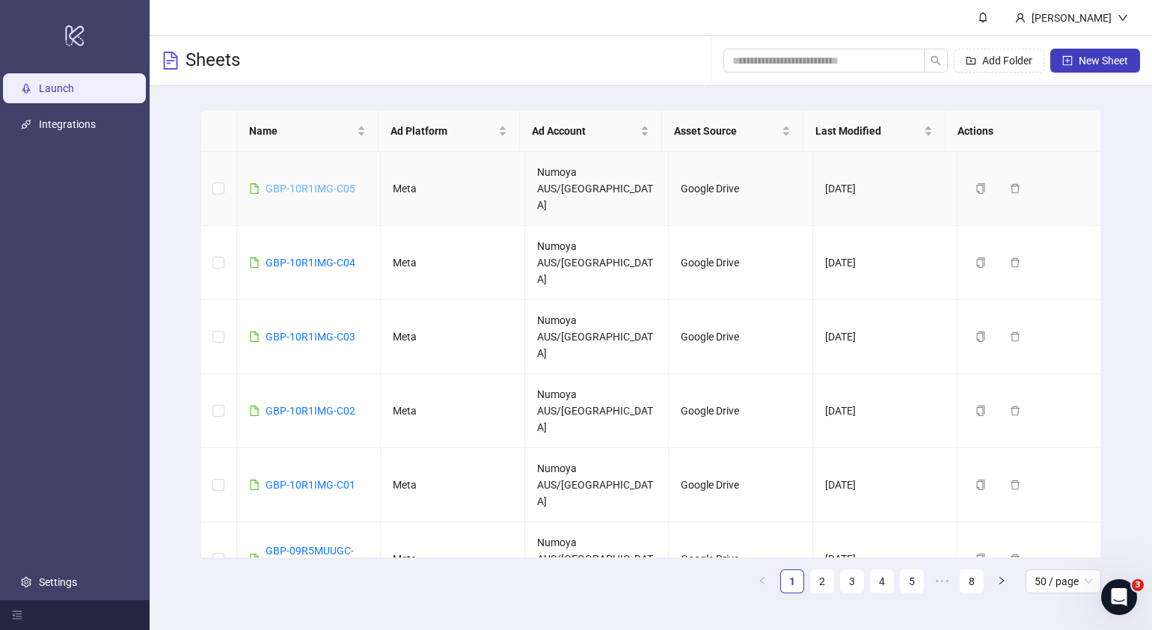
click at [295, 182] on link "GBP-10R1IMG-C05" at bounding box center [311, 188] width 90 height 12
click at [319, 257] on link "GBP-10R1IMG-C04" at bounding box center [311, 263] width 90 height 12
click at [1093, 60] on span "New Sheet" at bounding box center [1102, 61] width 49 height 12
